Goal: Find specific page/section: Find specific page/section

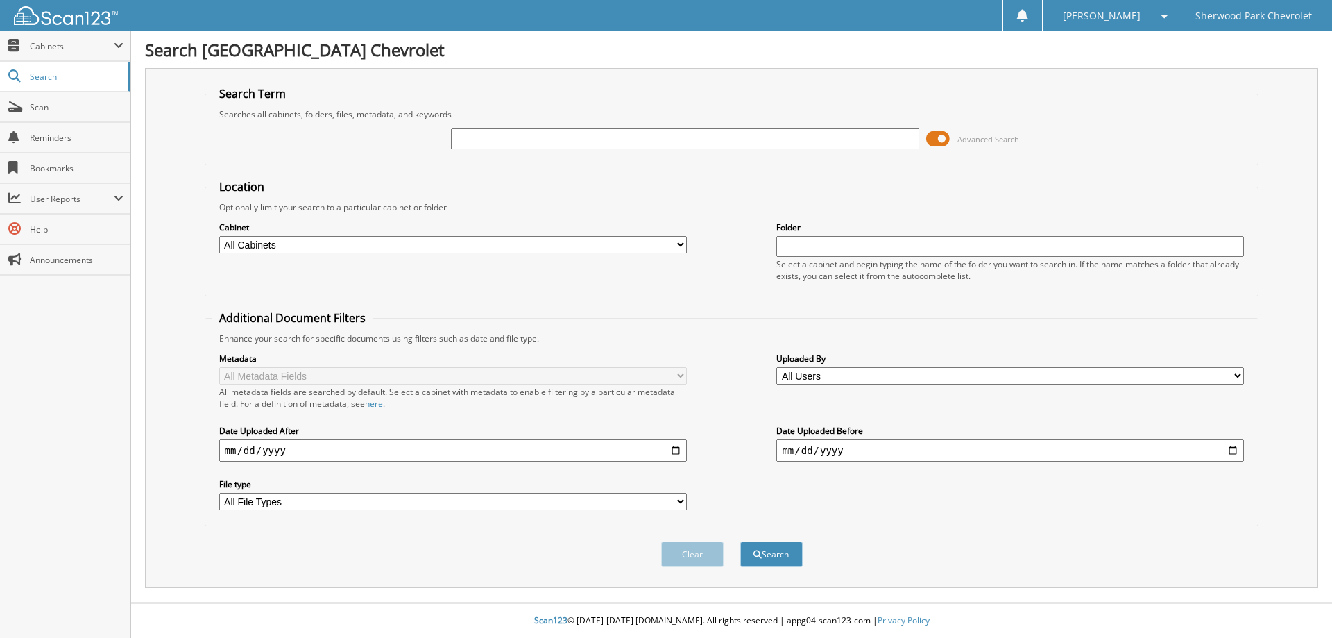
click at [930, 136] on span at bounding box center [938, 138] width 24 height 21
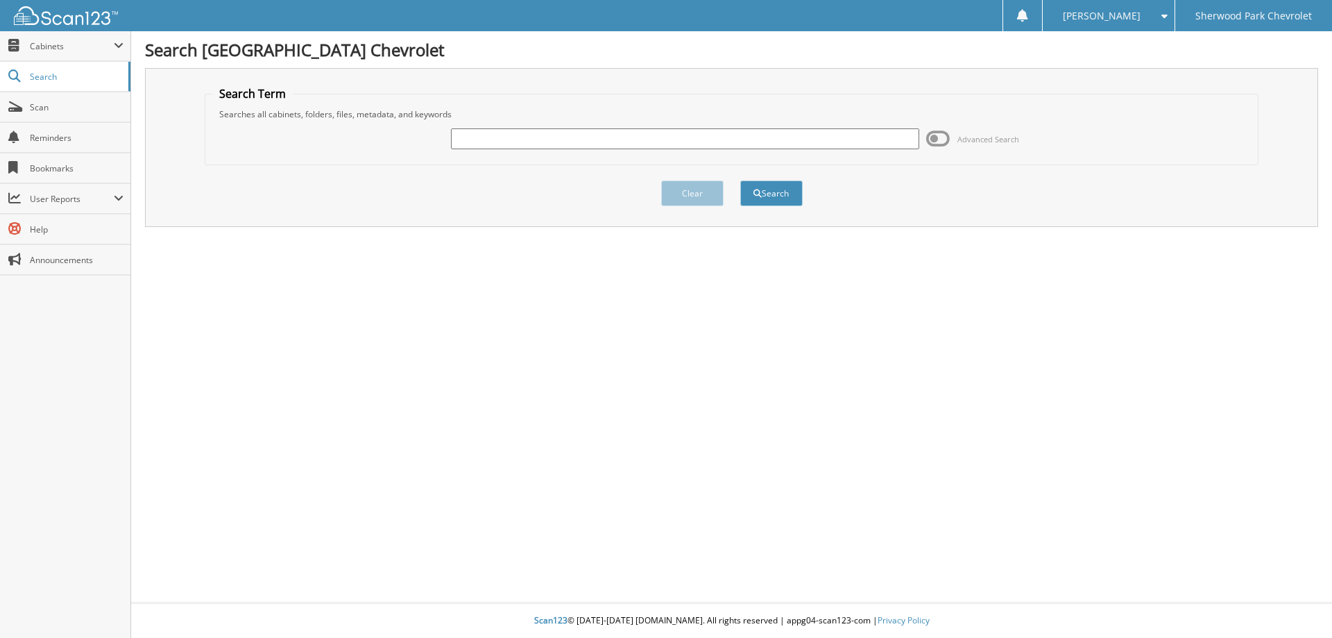
click at [816, 133] on input "text" at bounding box center [685, 138] width 468 height 21
type input "240338"
click at [740, 180] on button "Search" at bounding box center [771, 193] width 62 height 26
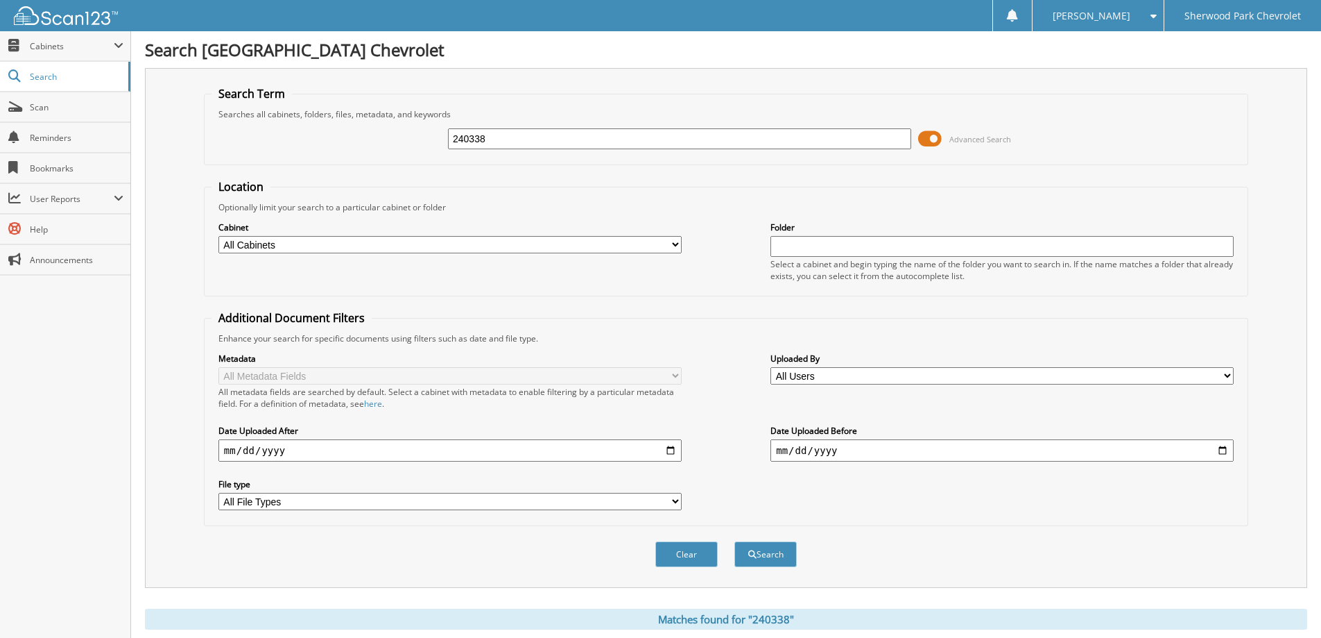
click at [636, 148] on input "240338" at bounding box center [679, 138] width 463 height 21
click at [932, 132] on span at bounding box center [930, 138] width 24 height 21
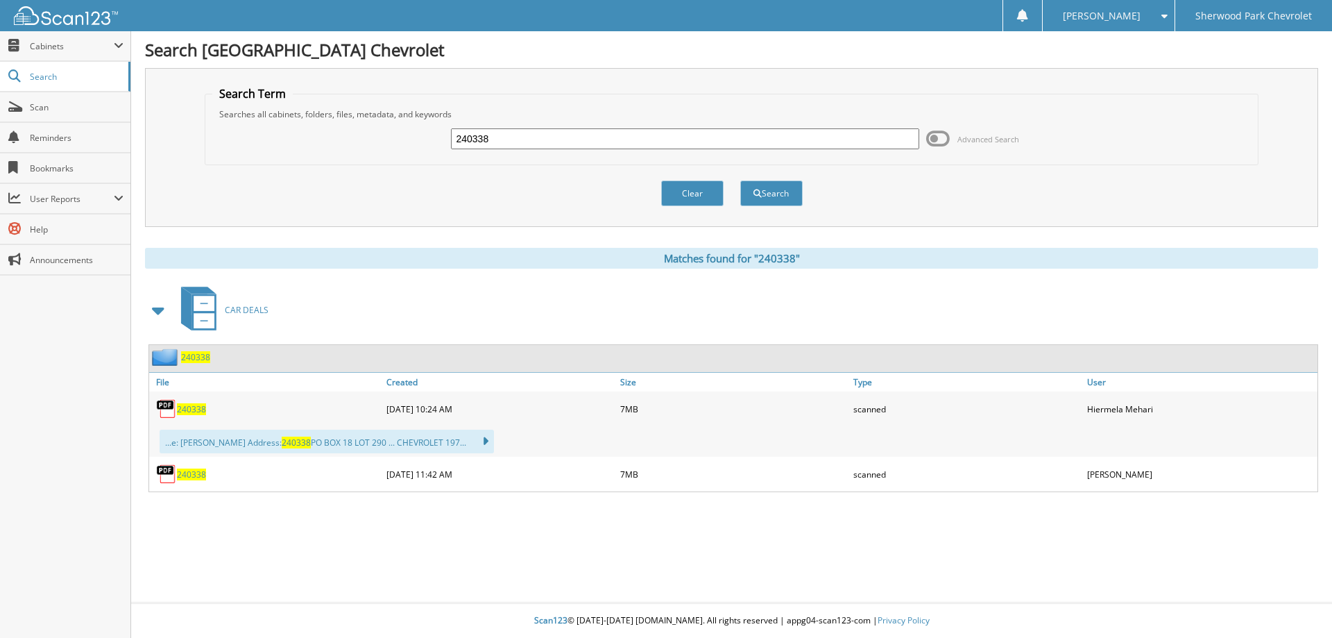
click at [197, 408] on span "240338" at bounding box center [191, 409] width 29 height 12
click at [186, 476] on span "240338" at bounding box center [191, 474] width 29 height 12
